Goal: Task Accomplishment & Management: Use online tool/utility

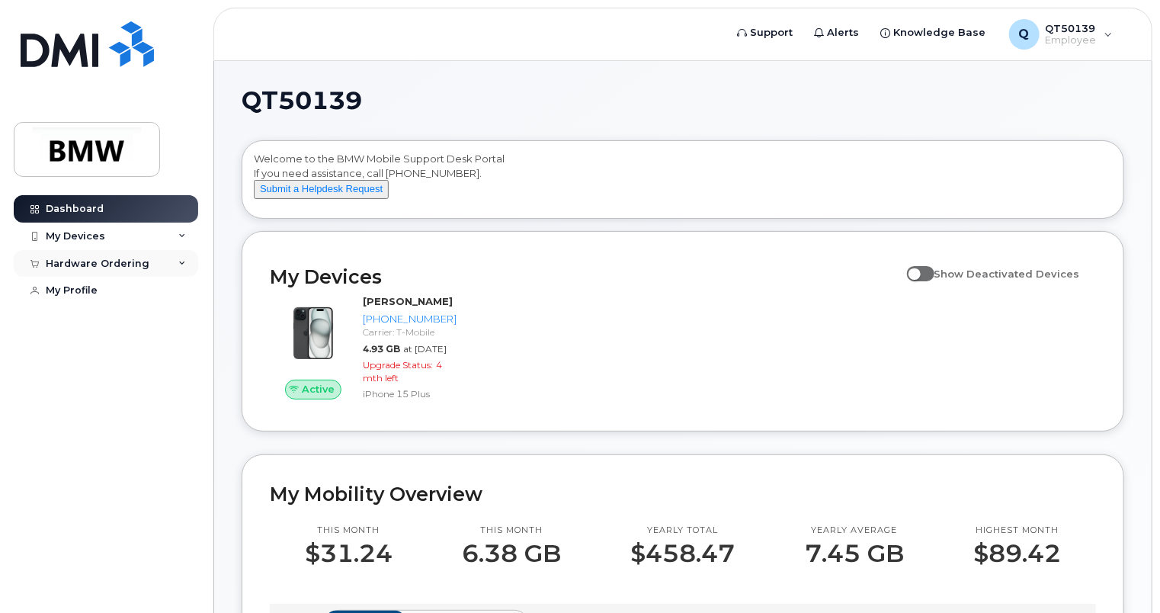
click at [87, 267] on div "Hardware Ordering" at bounding box center [98, 264] width 104 height 12
click at [87, 325] on div "New Order" at bounding box center [82, 320] width 58 height 14
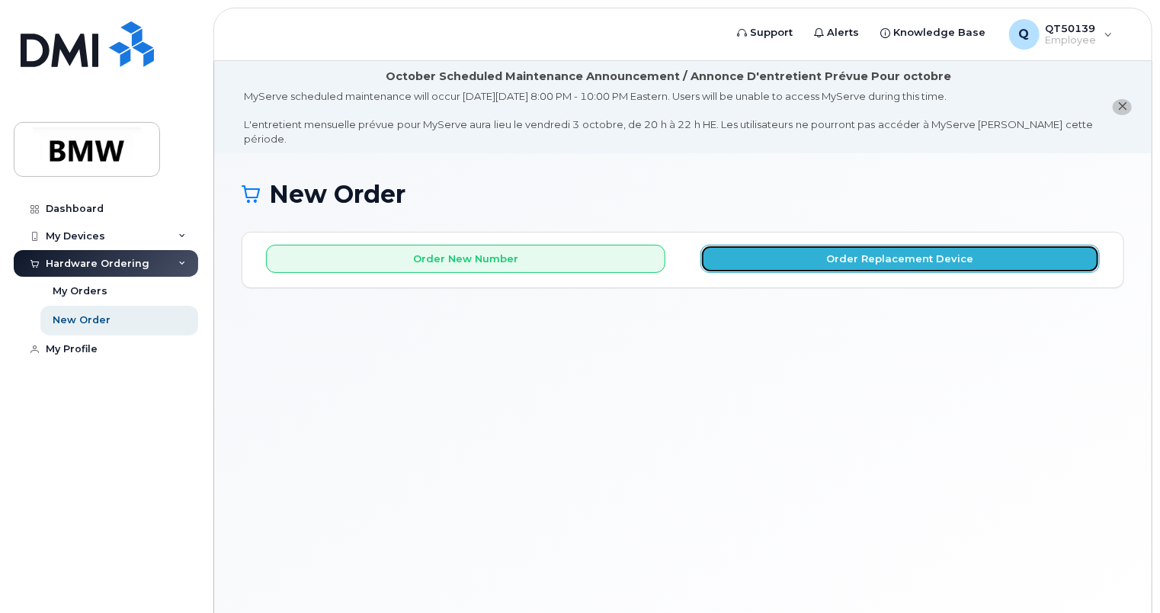
click at [906, 245] on button "Order Replacement Device" at bounding box center [899, 259] width 399 height 28
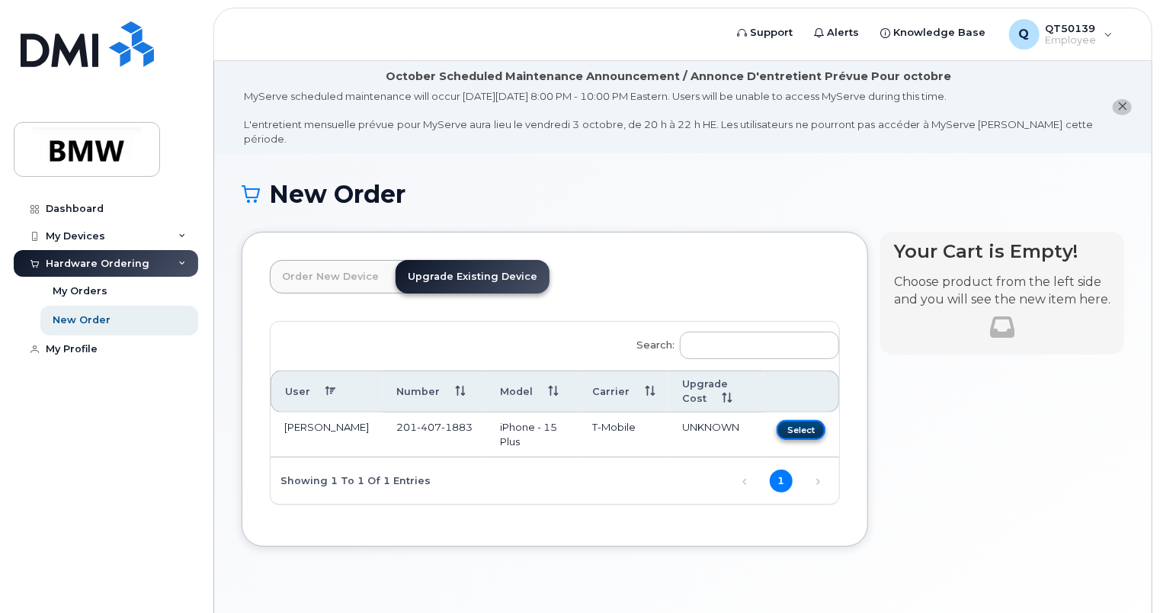
click at [812, 421] on button "Select" at bounding box center [801, 429] width 49 height 19
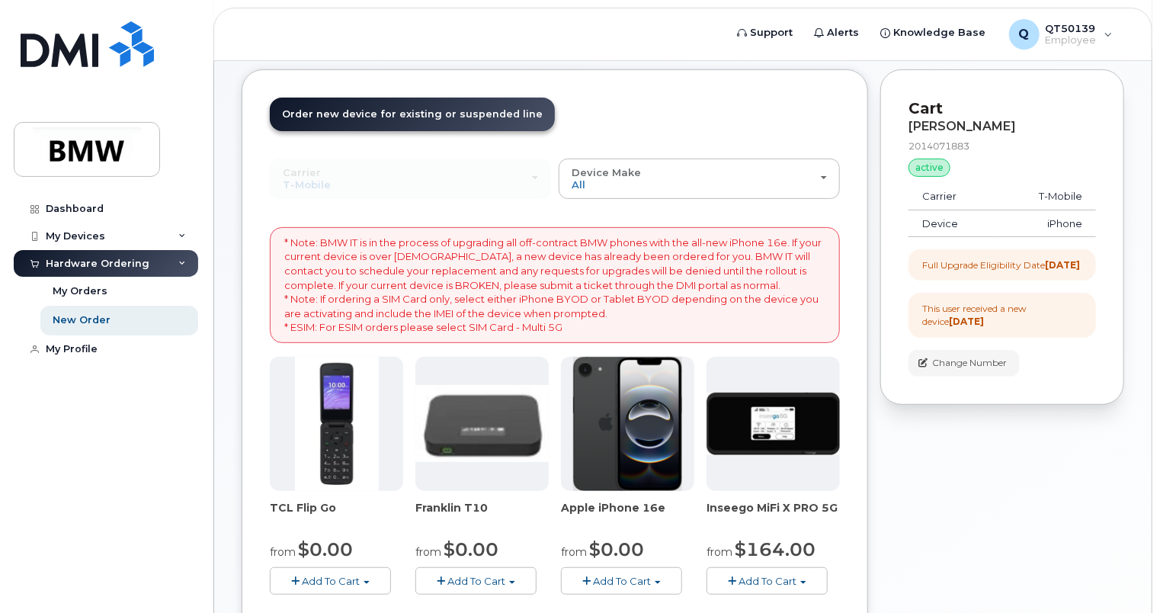
scroll to position [152, 0]
